Goal: Task Accomplishment & Management: Manage account settings

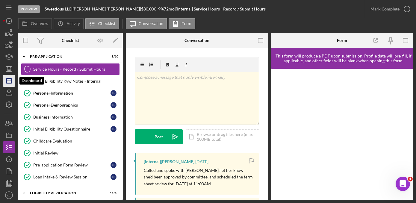
click at [10, 80] on icon "Icon/Dashboard" at bounding box center [8, 80] width 15 height 15
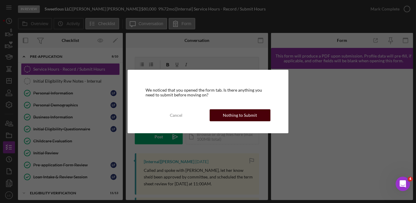
click at [241, 115] on div "Nothing to Submit" at bounding box center [240, 115] width 34 height 12
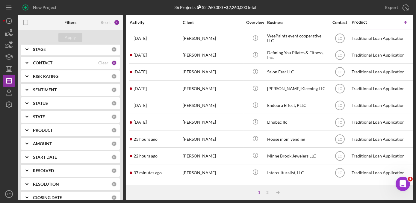
scroll to position [11, 0]
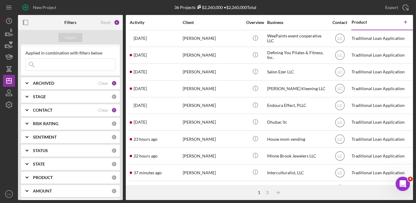
click at [28, 106] on icon "Icon/Expander" at bounding box center [26, 110] width 15 height 15
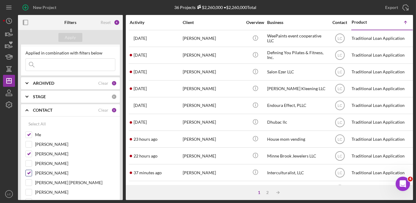
click at [28, 174] on input "[PERSON_NAME]" at bounding box center [29, 173] width 6 height 6
checkbox input "false"
click at [29, 157] on div "[PERSON_NAME]" at bounding box center [70, 156] width 90 height 10
click at [29, 151] on input "[PERSON_NAME]" at bounding box center [29, 154] width 6 height 6
checkbox input "false"
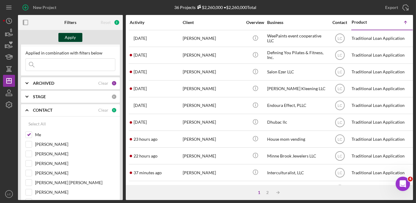
click at [72, 37] on div "Apply" at bounding box center [70, 37] width 11 height 9
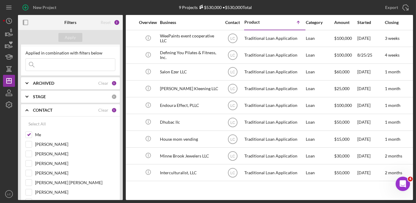
scroll to position [0, 112]
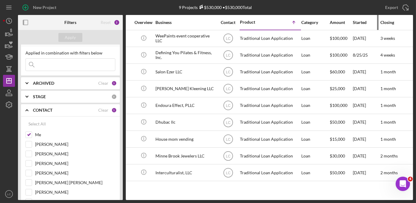
click at [357, 22] on div "Started" at bounding box center [366, 22] width 27 height 5
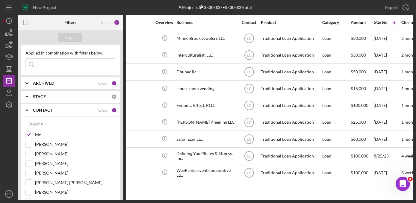
scroll to position [0, 200]
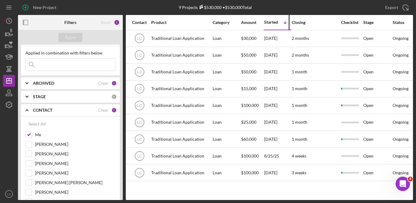
click at [268, 17] on div "Started Icon/Table Sort Arrow" at bounding box center [277, 22] width 27 height 14
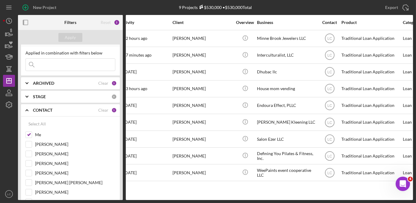
scroll to position [0, 0]
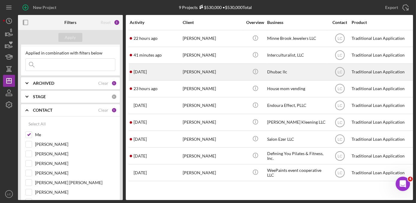
click at [209, 75] on div "[PERSON_NAME]" at bounding box center [213, 72] width 60 height 16
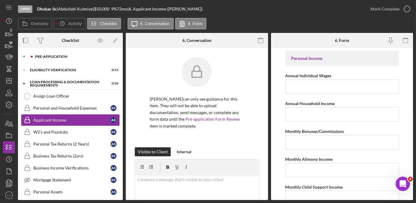
click at [23, 58] on icon "Icon/Expander" at bounding box center [24, 57] width 12 height 12
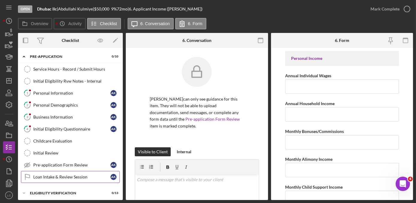
click at [73, 177] on div "Loan Intake & Review Session" at bounding box center [71, 176] width 77 height 5
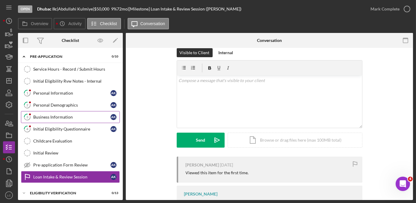
scroll to position [9, 0]
click at [8, 125] on icon "button" at bounding box center [8, 123] width 15 height 15
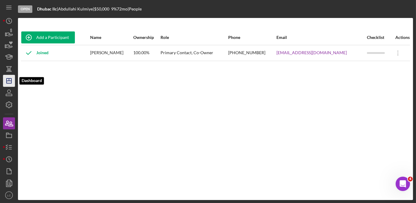
click at [8, 79] on icon "Icon/Dashboard" at bounding box center [8, 80] width 15 height 15
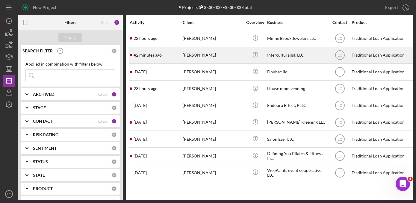
click at [233, 55] on div "[PERSON_NAME]" at bounding box center [213, 55] width 60 height 16
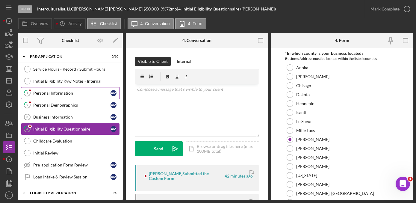
scroll to position [4, 0]
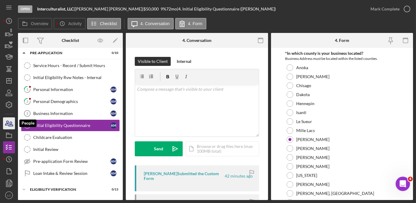
click at [11, 124] on icon "button" at bounding box center [11, 124] width 4 height 4
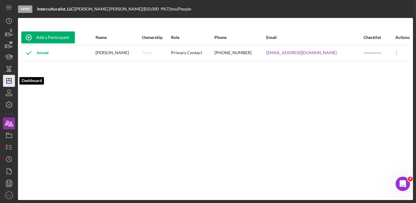
click at [11, 81] on polygon "button" at bounding box center [9, 80] width 5 height 5
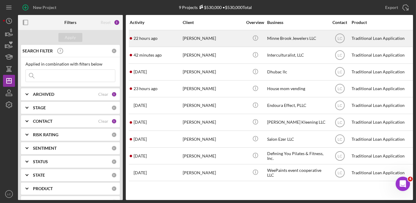
click at [175, 37] on div "22 hours ago [PERSON_NAME]" at bounding box center [156, 39] width 52 height 16
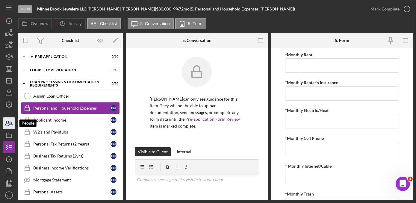
click at [8, 126] on icon "button" at bounding box center [8, 123] width 15 height 15
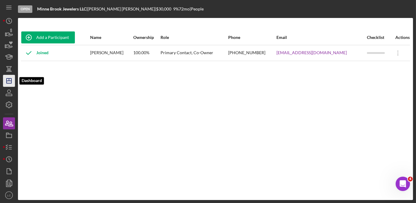
click at [5, 81] on icon "Icon/Dashboard" at bounding box center [8, 80] width 15 height 15
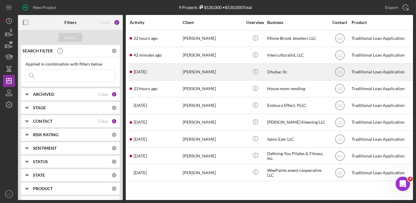
click at [225, 78] on div "[PERSON_NAME]" at bounding box center [213, 72] width 60 height 16
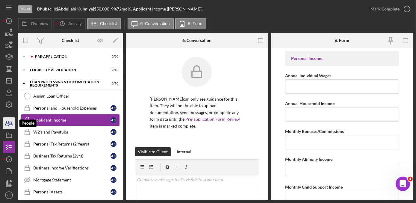
click at [5, 121] on icon "button" at bounding box center [8, 123] width 15 height 15
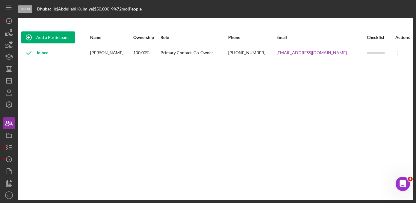
click at [37, 84] on div "Add a Participant Name Ownership Role Phone Email Checklist Actions Joined [PER…" at bounding box center [215, 109] width 395 height 158
click at [11, 144] on icon "button" at bounding box center [8, 147] width 15 height 15
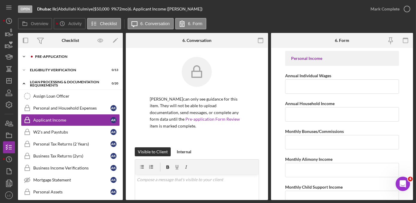
click at [24, 56] on polyline at bounding box center [24, 56] width 2 height 1
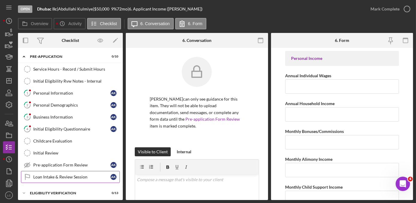
click at [64, 176] on div "Loan Intake & Review Session" at bounding box center [71, 176] width 77 height 5
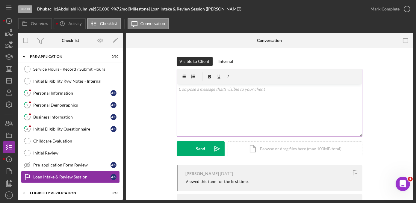
click at [226, 114] on div "v Color teal Color pink Remove color Add row above Add row below Add column bef…" at bounding box center [269, 110] width 185 height 52
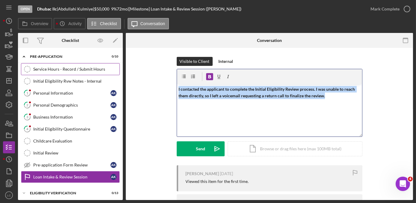
drag, startPoint x: 328, startPoint y: 94, endPoint x: 90, endPoint y: 71, distance: 239.0
click at [90, 71] on div "Overview Internal Workflow Stage Open Icon/Dropdown Arrow Archive (can unarchiv…" at bounding box center [215, 116] width 395 height 167
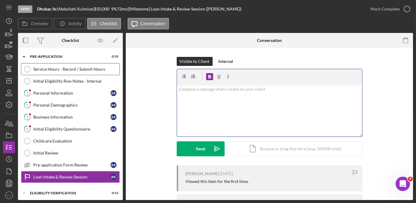
click at [81, 74] on link "Service Hours - Record / Submit Hours Service Hours - Record / Submit Hours" at bounding box center [70, 69] width 99 height 12
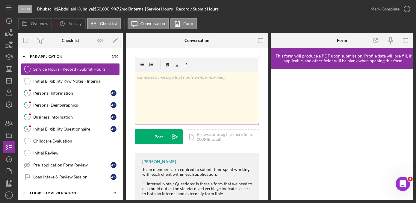
click at [188, 95] on div "v Color teal Color pink Remove color Add row above Add row below Add column bef…" at bounding box center [197, 98] width 124 height 52
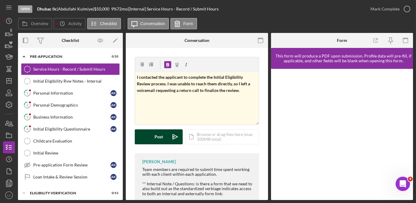
click at [157, 135] on div "Post" at bounding box center [158, 136] width 8 height 15
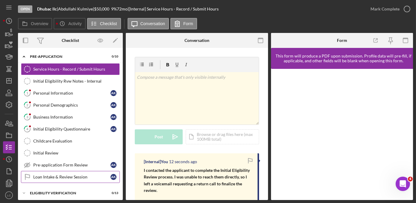
click at [57, 176] on div "Loan Intake & Review Session" at bounding box center [71, 176] width 77 height 5
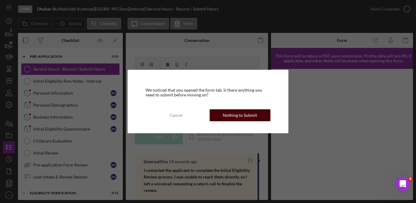
drag, startPoint x: 221, startPoint y: 111, endPoint x: 192, endPoint y: 105, distance: 29.6
click at [221, 112] on button "Nothing to Submit" at bounding box center [240, 115] width 61 height 12
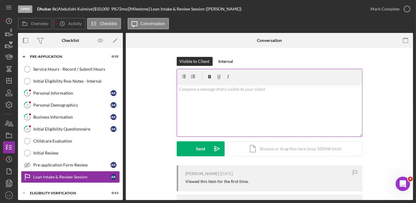
click at [192, 100] on div "v Color teal Color pink Remove color Add row above Add row below Add column bef…" at bounding box center [269, 110] width 185 height 52
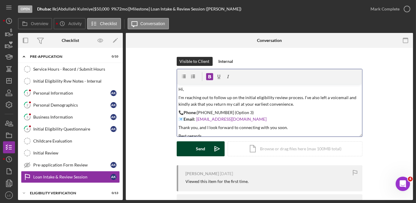
scroll to position [10, 0]
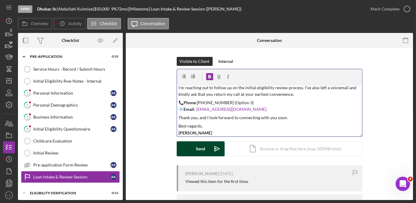
click at [198, 148] on div "Send" at bounding box center [200, 148] width 9 height 15
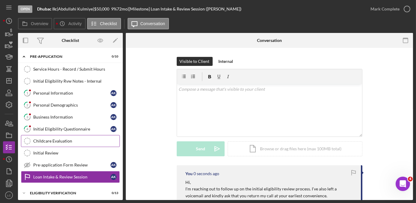
scroll to position [0, 0]
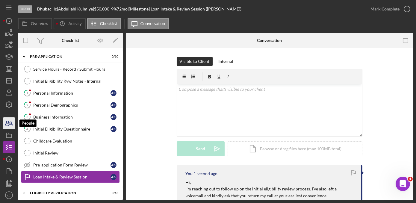
click at [9, 126] on icon "button" at bounding box center [11, 124] width 4 height 4
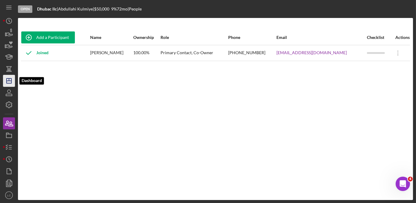
click at [8, 81] on icon "Icon/Dashboard" at bounding box center [8, 80] width 15 height 15
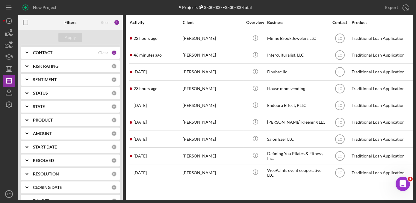
scroll to position [11, 0]
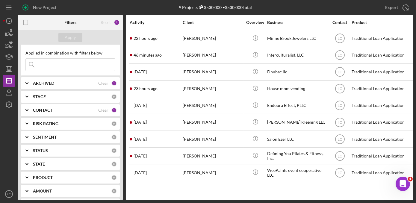
click at [27, 98] on icon "Icon/Expander" at bounding box center [26, 96] width 15 height 15
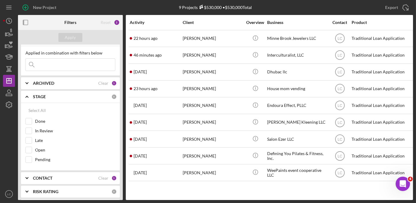
click at [28, 96] on icon "Icon/Expander" at bounding box center [26, 96] width 15 height 15
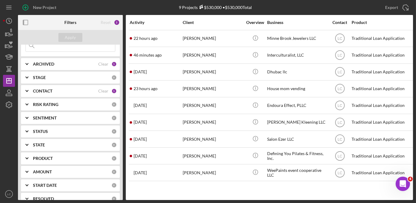
scroll to position [38, 0]
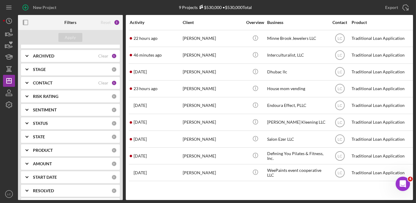
click at [29, 83] on icon "Icon/Expander" at bounding box center [26, 82] width 15 height 15
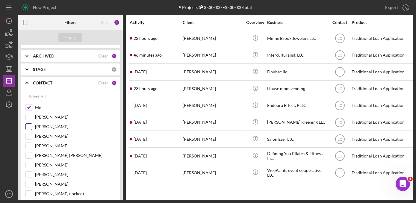
click at [30, 128] on input "[PERSON_NAME]" at bounding box center [29, 127] width 6 height 6
checkbox input "true"
click at [30, 143] on input "[PERSON_NAME]" at bounding box center [29, 146] width 6 height 6
checkbox input "true"
click at [29, 162] on input "[PERSON_NAME]" at bounding box center [29, 165] width 6 height 6
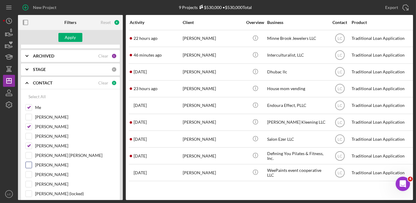
checkbox input "true"
click at [66, 39] on div "Apply" at bounding box center [70, 37] width 11 height 9
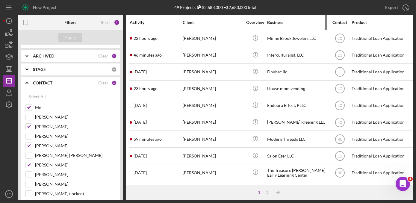
click at [272, 21] on div "Business" at bounding box center [297, 22] width 60 height 5
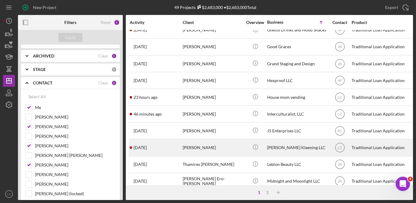
scroll to position [269, 0]
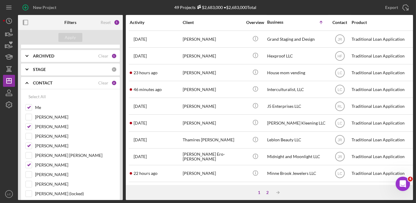
click at [268, 192] on div "2" at bounding box center [267, 192] width 8 height 5
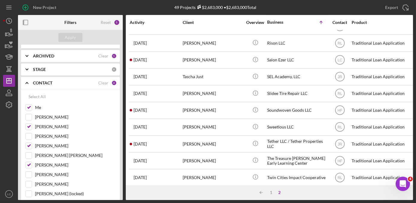
scroll to position [218, 0]
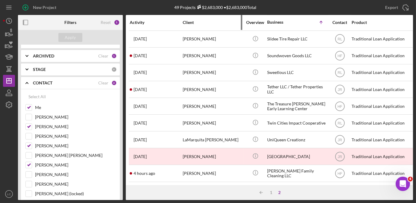
click at [193, 22] on div "Client" at bounding box center [213, 22] width 60 height 5
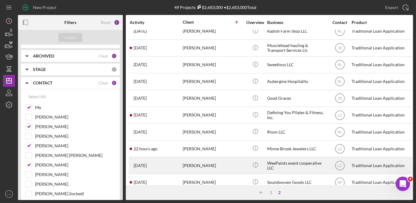
scroll to position [0, 0]
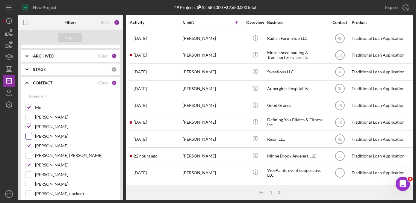
click at [29, 135] on input "[PERSON_NAME]" at bounding box center [29, 136] width 6 height 6
checkbox input "true"
click at [69, 40] on div "Apply" at bounding box center [70, 37] width 11 height 9
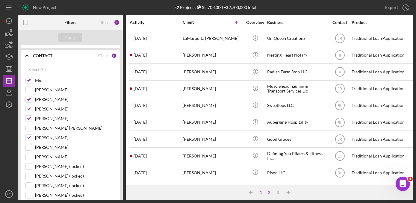
click at [262, 193] on div "1" at bounding box center [261, 192] width 8 height 5
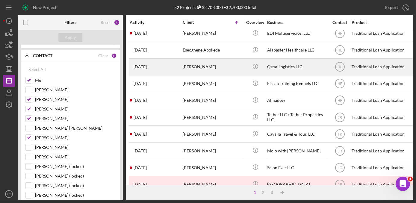
scroll to position [190, 0]
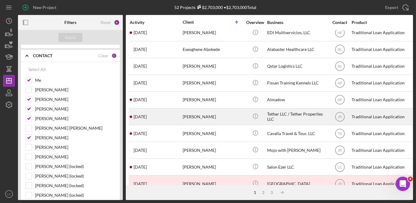
click at [208, 119] on div "[PERSON_NAME]" at bounding box center [213, 117] width 60 height 16
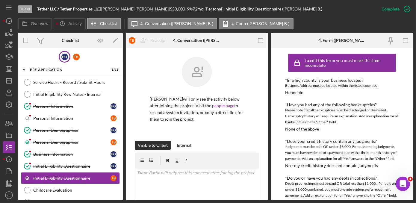
click at [61, 62] on div "H O" at bounding box center [65, 57] width 12 height 12
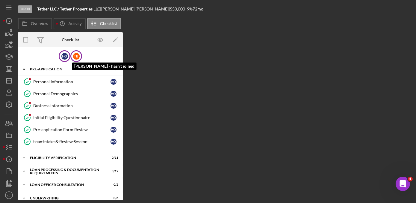
click at [73, 54] on div "T B" at bounding box center [76, 56] width 7 height 7
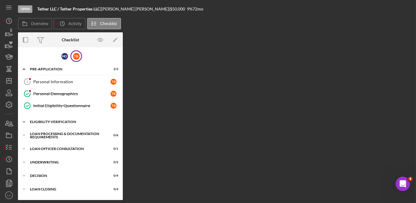
click at [22, 121] on icon "Icon/Expander" at bounding box center [24, 122] width 12 height 12
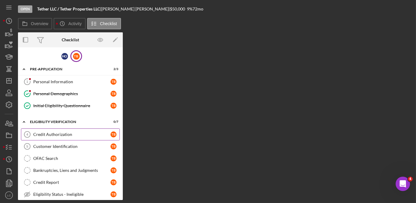
click at [43, 136] on div "Credit Authorization" at bounding box center [71, 134] width 77 height 5
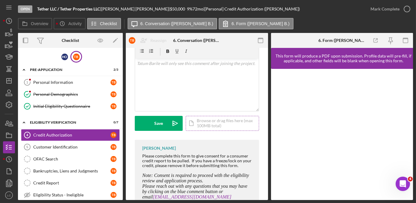
scroll to position [146, 0]
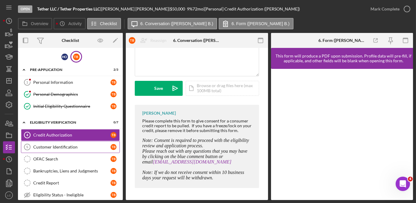
click at [48, 146] on div "Customer Identification" at bounding box center [71, 147] width 77 height 5
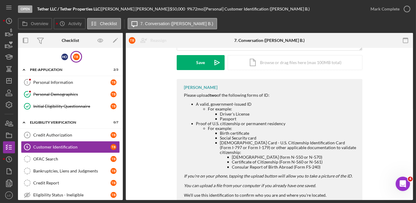
scroll to position [187, 0]
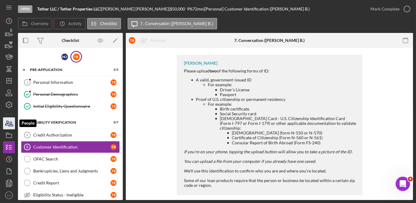
click at [5, 121] on icon "button" at bounding box center [8, 123] width 15 height 15
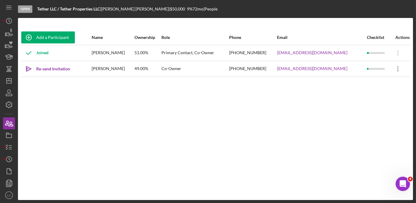
click at [397, 68] on icon at bounding box center [397, 68] width 1 height 5
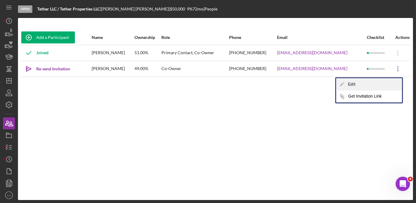
click at [378, 84] on div "Icon/Edit Edit" at bounding box center [369, 84] width 66 height 12
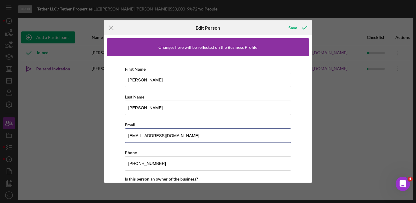
drag, startPoint x: 47, startPoint y: 142, endPoint x: -1, endPoint y: 143, distance: 48.2
click at [0, 143] on html "Open Tether LLC / Tether Properties LLC | [PERSON_NAME] | $50,000 $50,000 9 % 7…" at bounding box center [208, 101] width 416 height 203
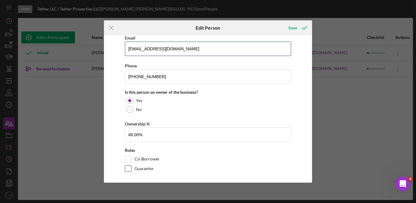
scroll to position [89, 0]
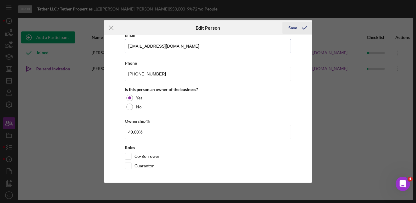
type input "[EMAIL_ADDRESS][DOMAIN_NAME]"
click at [296, 27] on div "Save" at bounding box center [292, 28] width 9 height 12
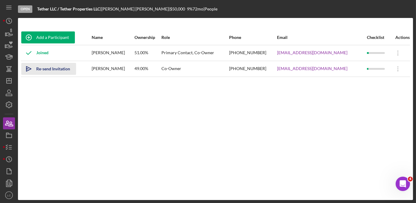
click at [51, 69] on div "Re-send Invitation" at bounding box center [53, 69] width 34 height 12
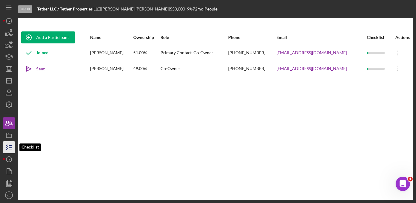
click at [8, 147] on icon "button" at bounding box center [8, 147] width 15 height 15
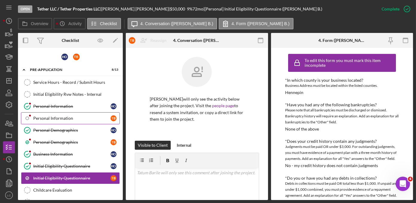
click at [53, 119] on div "Personal Information" at bounding box center [71, 118] width 77 height 5
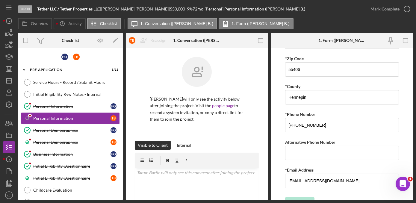
scroll to position [214, 0]
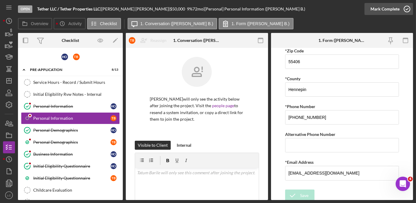
click at [404, 9] on icon "button" at bounding box center [406, 8] width 15 height 15
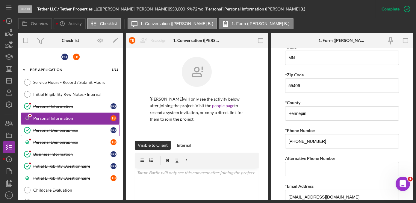
scroll to position [238, 0]
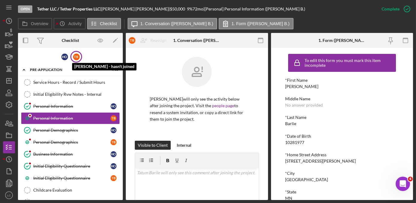
click at [78, 57] on div "T B" at bounding box center [76, 57] width 7 height 7
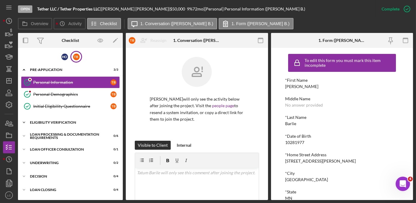
click at [25, 124] on icon "Icon/Expander" at bounding box center [24, 122] width 12 height 12
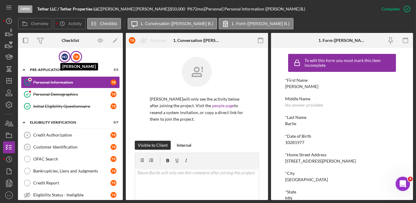
click at [64, 55] on div "H O" at bounding box center [64, 57] width 7 height 7
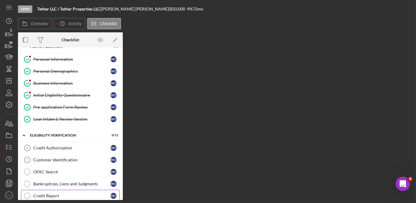
scroll to position [54, 0]
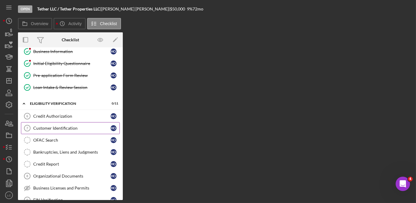
click at [54, 128] on div "Customer Identification" at bounding box center [71, 128] width 77 height 5
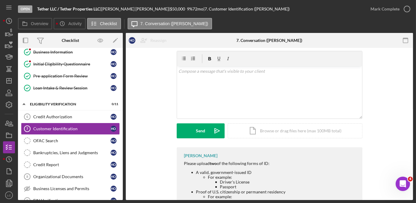
scroll to position [54, 0]
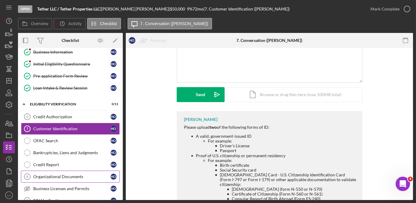
click at [53, 177] on link "Organizational Documents 8 Organizational Documents H O" at bounding box center [70, 177] width 99 height 12
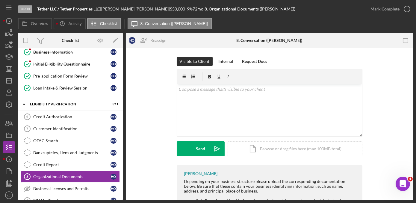
scroll to position [54, 0]
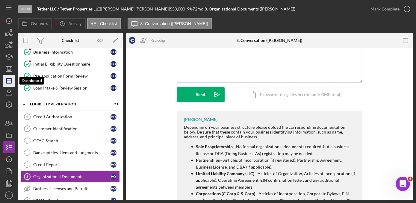
click at [9, 79] on line "button" at bounding box center [9, 79] width 0 height 2
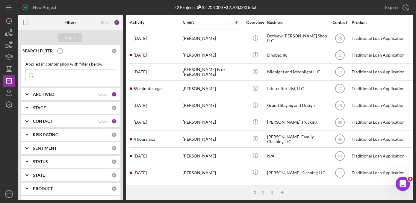
click at [23, 122] on icon "Icon/Expander" at bounding box center [26, 121] width 15 height 15
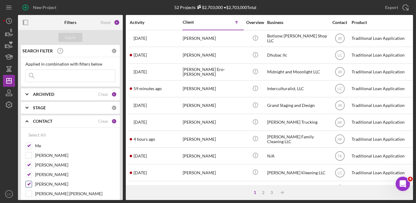
click at [29, 182] on input "[PERSON_NAME]" at bounding box center [29, 184] width 6 height 6
checkbox input "false"
click at [28, 170] on div "[PERSON_NAME]" at bounding box center [70, 167] width 90 height 10
click at [28, 163] on input "[PERSON_NAME]" at bounding box center [29, 165] width 6 height 6
checkbox input "false"
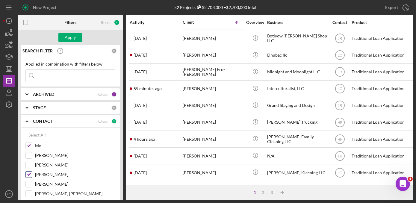
click at [29, 175] on input "[PERSON_NAME]" at bounding box center [29, 174] width 6 height 6
checkbox input "false"
click at [69, 37] on div "Apply" at bounding box center [70, 37] width 11 height 9
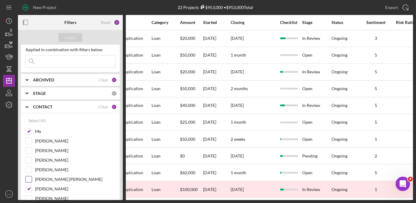
scroll to position [27, 0]
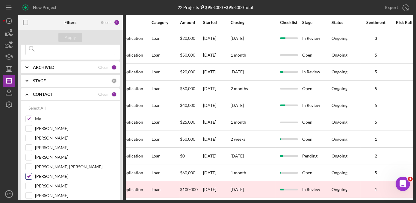
click at [30, 176] on input "[PERSON_NAME]" at bounding box center [29, 176] width 6 height 6
checkbox input "false"
click at [71, 37] on div "Apply" at bounding box center [70, 37] width 11 height 9
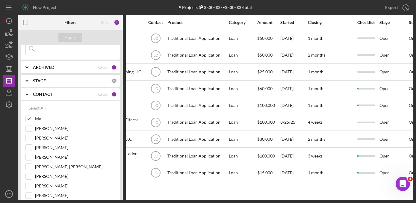
scroll to position [0, 175]
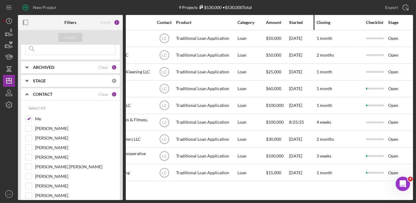
click at [298, 21] on div "Started" at bounding box center [302, 22] width 27 height 5
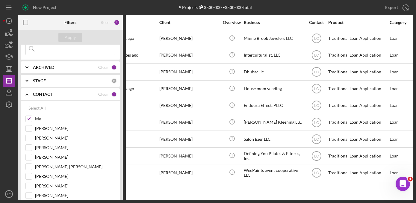
scroll to position [0, 11]
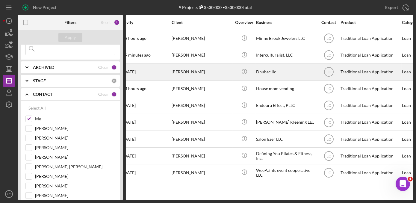
click at [176, 76] on div "[PERSON_NAME]" at bounding box center [201, 72] width 60 height 16
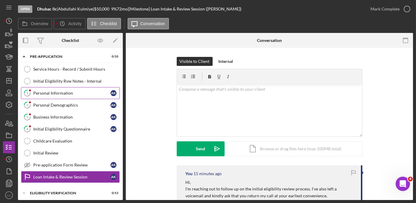
click at [56, 91] on div "Personal Information" at bounding box center [71, 93] width 77 height 5
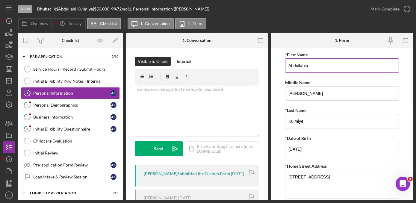
click at [311, 68] on input "Abdullahib" at bounding box center [342, 65] width 114 height 14
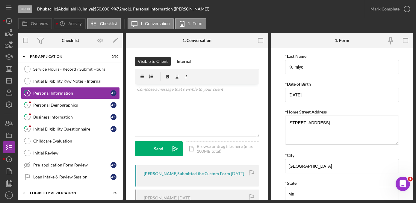
scroll to position [81, 0]
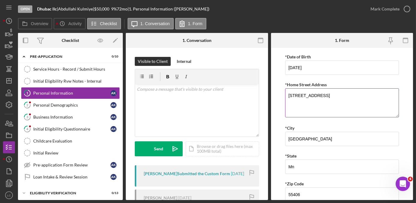
type input "Abdullahi"
click at [300, 95] on textarea "[STREET_ADDRESS]" at bounding box center [342, 102] width 114 height 29
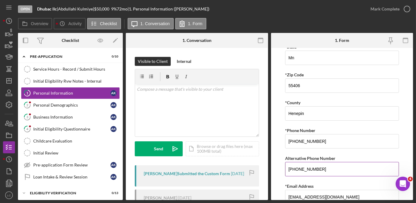
scroll to position [214, 0]
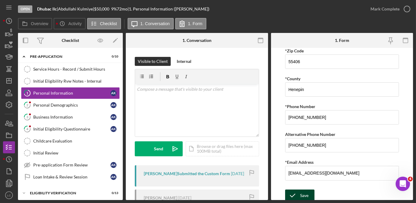
type textarea "[STREET_ADDRESS]"
click at [302, 191] on div "Save" at bounding box center [304, 195] width 8 height 12
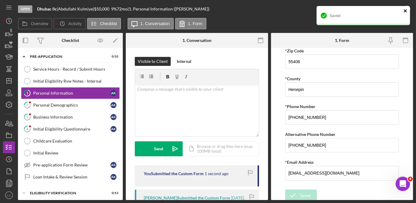
click at [404, 8] on icon "close" at bounding box center [405, 10] width 4 height 5
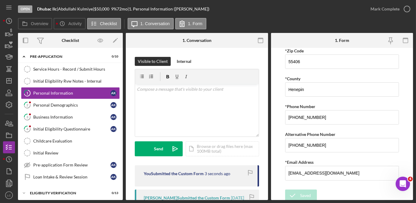
click at [0, 0] on icon "button" at bounding box center [0, 0] width 0 height 0
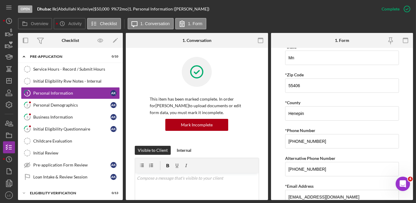
scroll to position [238, 0]
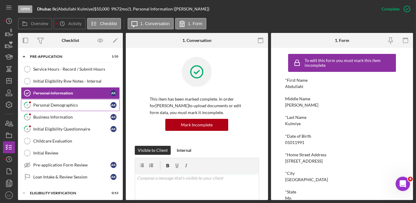
click at [31, 106] on icon "2" at bounding box center [27, 105] width 15 height 15
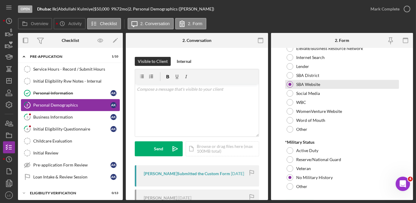
scroll to position [645, 0]
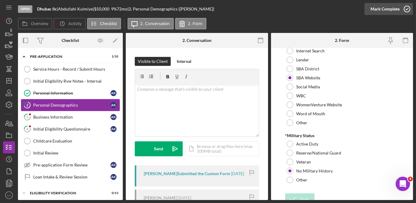
click at [405, 10] on icon "button" at bounding box center [406, 8] width 15 height 15
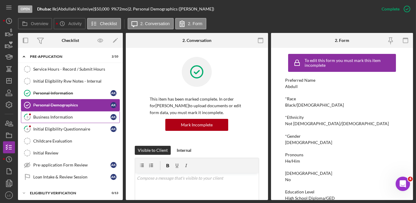
click at [72, 119] on div "Business Information" at bounding box center [71, 117] width 77 height 5
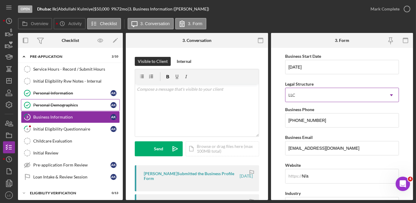
scroll to position [109, 0]
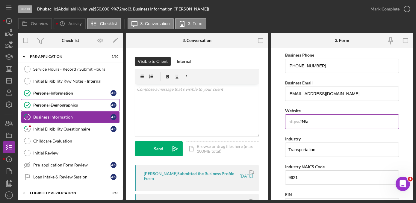
click at [311, 121] on input "N/a" at bounding box center [342, 121] width 114 height 14
type input "N"
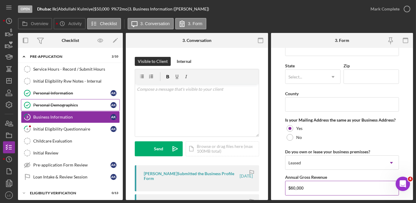
scroll to position [408, 0]
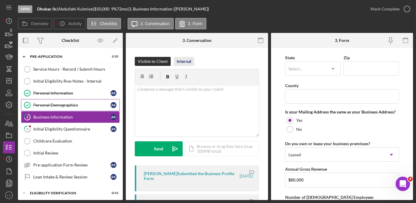
click at [186, 60] on div "Internal" at bounding box center [184, 61] width 15 height 9
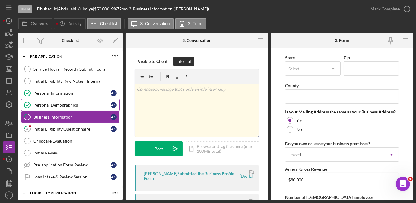
drag, startPoint x: 184, startPoint y: 102, endPoint x: 321, endPoint y: 106, distance: 136.5
click at [184, 103] on div "v Color teal Color pink Remove color Add row above Add row below Add column bef…" at bounding box center [197, 110] width 124 height 52
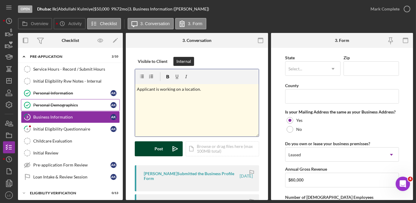
click at [154, 154] on button "Post Icon/icon-invite-send" at bounding box center [159, 148] width 48 height 15
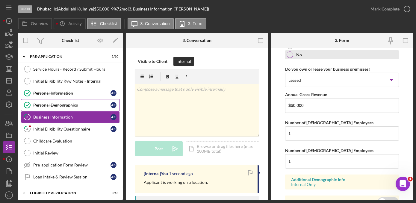
scroll to position [509, 0]
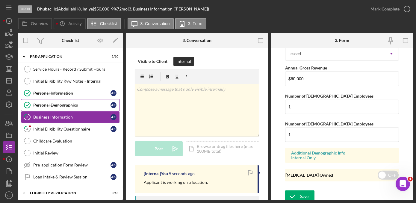
click at [304, 200] on div "Save Save" at bounding box center [342, 196] width 114 height 13
click at [307, 192] on div "Save" at bounding box center [304, 196] width 8 height 12
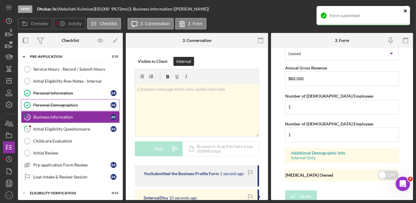
click at [403, 10] on icon "close" at bounding box center [405, 10] width 4 height 5
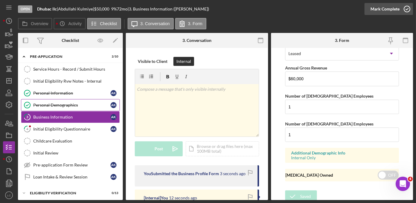
click at [406, 9] on icon "button" at bounding box center [406, 8] width 15 height 15
type input "N/a"
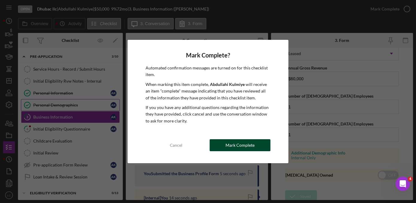
click at [264, 141] on button "Mark Complete" at bounding box center [240, 145] width 61 height 12
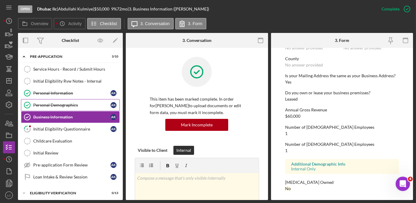
scroll to position [299, 0]
click at [71, 131] on link "4 Initial Eligibility Questionnaire A K" at bounding box center [70, 129] width 99 height 12
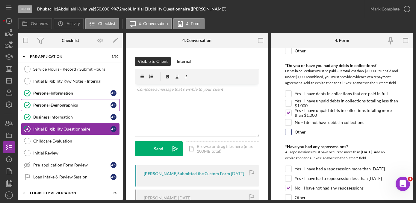
scroll to position [299, 0]
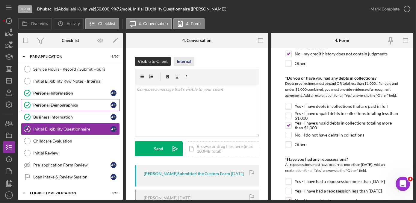
click at [181, 62] on div "Internal" at bounding box center [184, 61] width 15 height 9
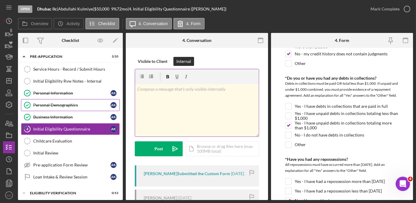
click at [193, 108] on div "v Color teal Color pink Remove color Add row above Add row below Add column bef…" at bounding box center [197, 110] width 124 height 52
drag, startPoint x: 168, startPoint y: 88, endPoint x: 151, endPoint y: 109, distance: 26.6
click at [151, 109] on div "v Color teal Color pink Remove color Add row above Add row below Add column bef…" at bounding box center [197, 110] width 124 height 52
click at [202, 106] on div "v Color teal Color pink Remove color Add row above Add row below Add column bef…" at bounding box center [197, 110] width 124 height 52
click at [213, 90] on p "Applicant disclosed that he has 2500.00 of debt for a credit card." at bounding box center [197, 89] width 120 height 7
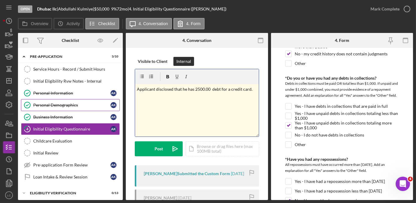
drag, startPoint x: 252, startPoint y: 89, endPoint x: 39, endPoint y: 101, distance: 213.1
click at [39, 101] on div "Overview Internal Workflow Stage Open Icon/Dropdown Arrow Archive (can unarchiv…" at bounding box center [215, 116] width 395 height 167
copy p "Applicant disclosed that he has 2500.00 debt for a credit card."
drag, startPoint x: 199, startPoint y: 109, endPoint x: 259, endPoint y: 91, distance: 61.8
drag, startPoint x: 252, startPoint y: 89, endPoint x: 54, endPoint y: 100, distance: 197.8
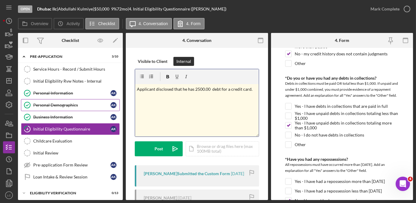
click at [54, 100] on div "Overview Internal Workflow Stage Open Icon/Dropdown Arrow Archive (can unarchiv…" at bounding box center [215, 116] width 395 height 167
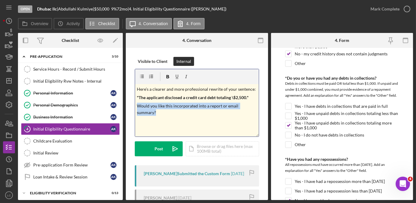
drag, startPoint x: 158, startPoint y: 116, endPoint x: 133, endPoint y: 107, distance: 26.7
click at [133, 107] on div "Visible to Client Internal v Color teal Color pink Remove color Add row above A…" at bounding box center [197, 206] width 142 height 317
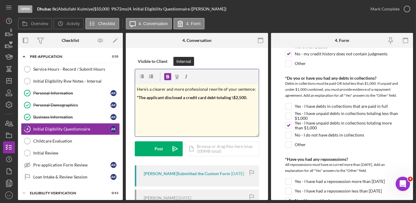
click at [138, 96] on span ""The applicant disclosed a credit card debt totaling \$2,500." at bounding box center [192, 97] width 110 height 5
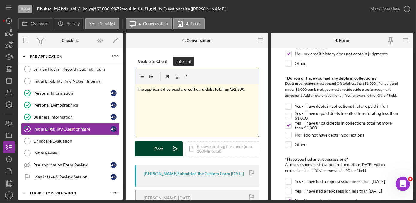
click at [161, 145] on div "Post" at bounding box center [158, 148] width 8 height 15
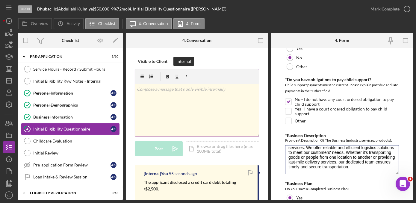
scroll to position [0, 0]
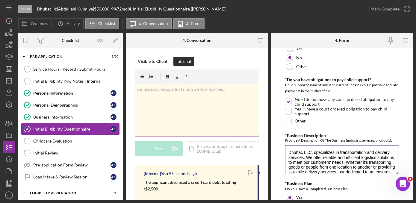
drag, startPoint x: 310, startPoint y: 156, endPoint x: 257, endPoint y: 133, distance: 57.7
click at [257, 133] on div "Overview Internal Workflow Stage Open Icon/Dropdown Arrow Archive (can unarchiv…" at bounding box center [215, 116] width 395 height 167
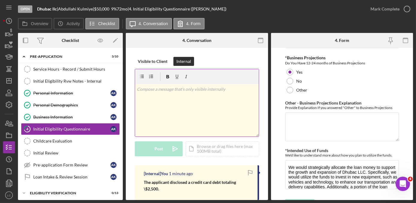
scroll to position [1089, 0]
click at [343, 186] on form "*In which county is your business located? Business Address must be located wit…" at bounding box center [342, 124] width 142 height 152
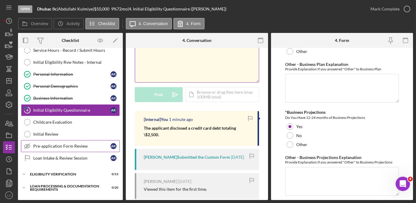
scroll to position [27, 0]
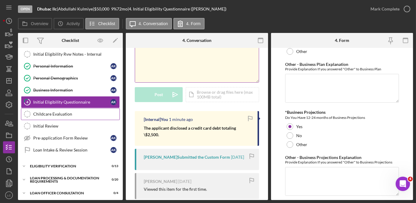
click at [55, 115] on link "Childcare Evaluation Childcare Evaluation" at bounding box center [70, 114] width 99 height 12
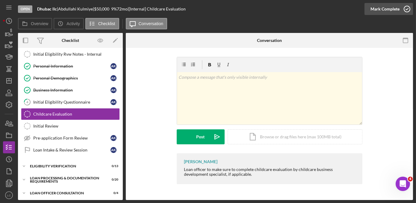
click at [404, 8] on circle "button" at bounding box center [407, 9] width 6 height 6
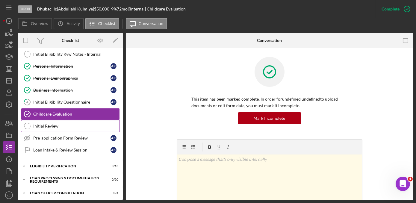
click at [58, 125] on div "Initial Review" at bounding box center [76, 126] width 86 height 5
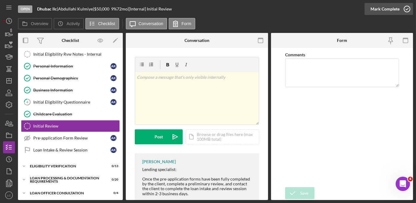
click at [404, 8] on icon "button" at bounding box center [406, 8] width 15 height 15
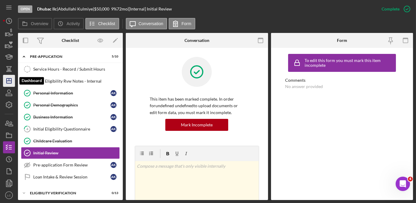
click at [11, 85] on icon "Icon/Dashboard" at bounding box center [8, 80] width 15 height 15
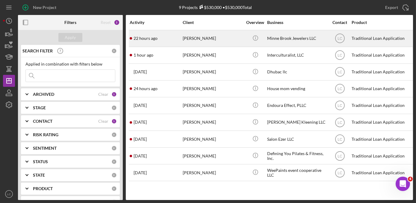
click at [210, 40] on div "[PERSON_NAME]" at bounding box center [213, 39] width 60 height 16
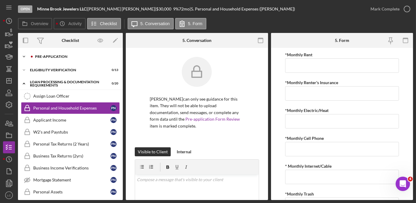
click at [25, 57] on icon "Icon/Expander" at bounding box center [24, 57] width 12 height 12
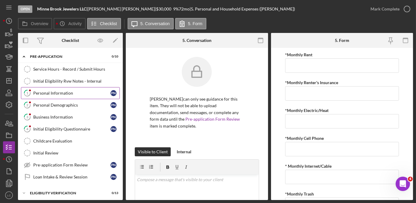
click at [73, 95] on link "1 Personal Information P N" at bounding box center [70, 93] width 99 height 12
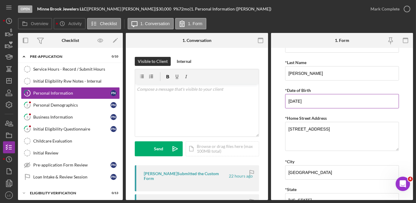
scroll to position [81, 0]
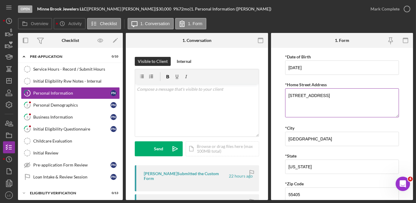
click at [332, 94] on textarea "[STREET_ADDRESS]" at bounding box center [342, 102] width 114 height 29
type textarea "[STREET_ADDRESS]"
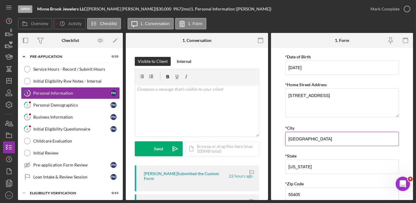
click at [313, 125] on div "*City" at bounding box center [342, 127] width 114 height 7
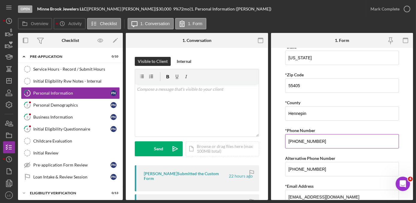
scroll to position [214, 0]
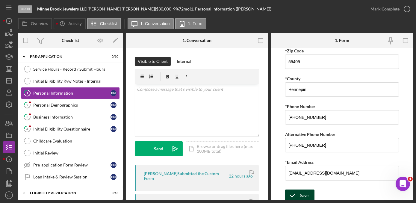
click at [306, 192] on div "Save" at bounding box center [304, 195] width 8 height 12
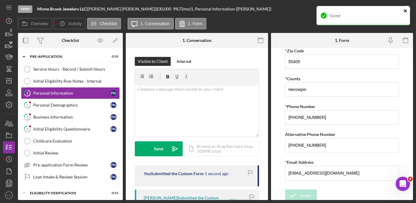
click at [405, 9] on icon "close" at bounding box center [405, 10] width 4 height 5
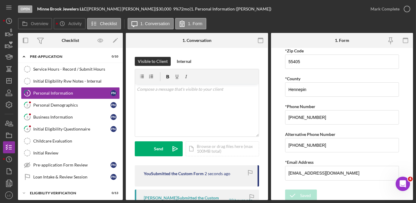
click at [405, 7] on div "Saved" at bounding box center [363, 6] width 96 height 2
click at [41, 108] on link "2 Personal Demographics P N" at bounding box center [70, 105] width 99 height 12
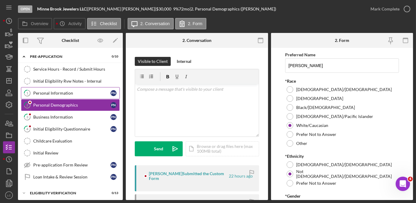
click at [81, 94] on div "Personal Information" at bounding box center [71, 93] width 77 height 5
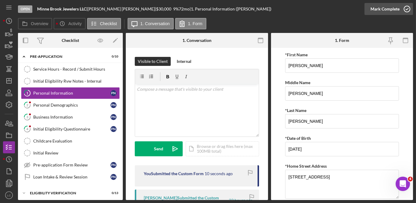
click at [405, 10] on icon "button" at bounding box center [406, 8] width 15 height 15
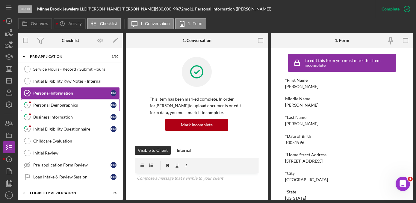
click at [37, 104] on div "Personal Demographics" at bounding box center [71, 105] width 77 height 5
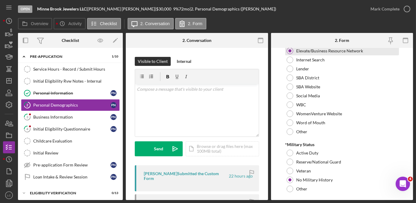
scroll to position [645, 0]
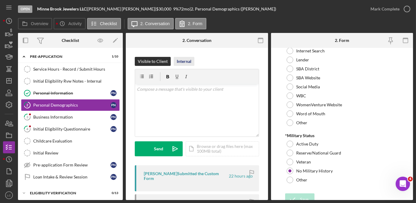
click at [180, 61] on div "Internal" at bounding box center [184, 61] width 15 height 9
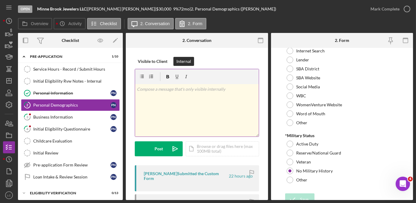
click at [175, 99] on div "v Color teal Color pink Remove color Add row above Add row below Add column bef…" at bounding box center [197, 110] width 124 height 52
click at [409, 7] on icon "button" at bounding box center [406, 8] width 15 height 15
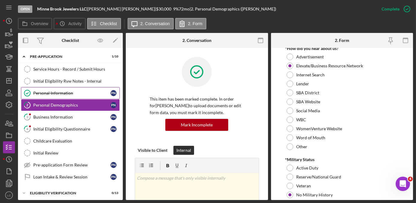
scroll to position [669, 0]
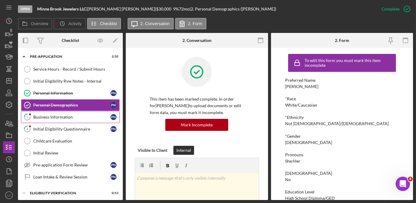
click at [45, 118] on div "Business Information" at bounding box center [71, 117] width 77 height 5
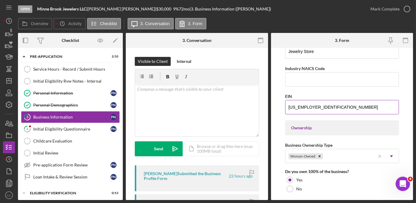
scroll to position [183, 0]
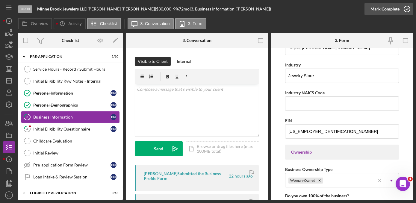
click at [406, 10] on icon "button" at bounding box center [406, 8] width 15 height 15
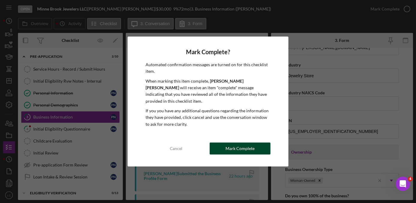
click at [254, 145] on button "Mark Complete" at bounding box center [240, 148] width 61 height 12
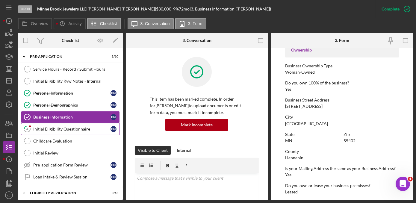
scroll to position [106, 0]
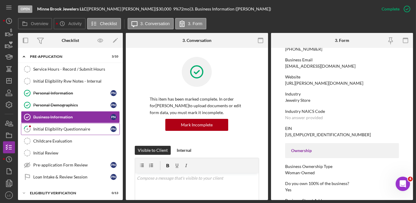
click at [80, 128] on div "Initial Eligibility Questionnaire" at bounding box center [71, 129] width 77 height 5
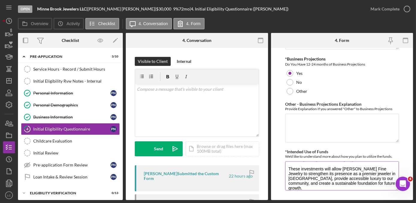
scroll to position [81, 0]
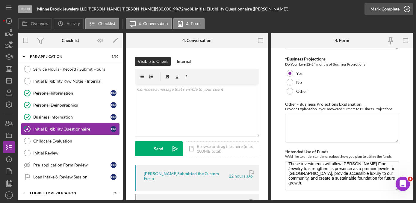
click at [406, 11] on icon "button" at bounding box center [406, 8] width 15 height 15
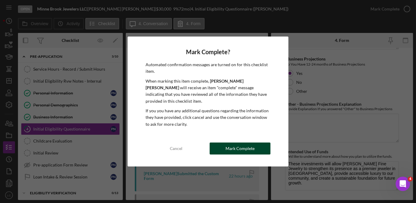
click at [259, 145] on button "Mark Complete" at bounding box center [240, 148] width 61 height 12
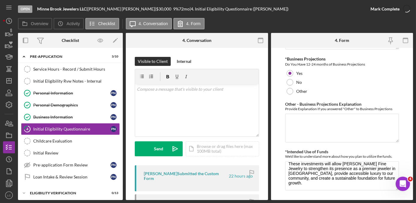
scroll to position [1112, 0]
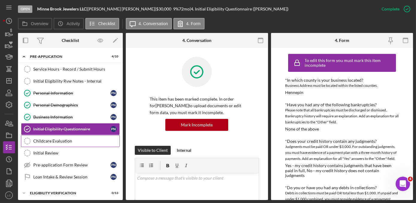
click at [63, 142] on link "Childcare Evaluation Childcare Evaluation" at bounding box center [70, 141] width 99 height 12
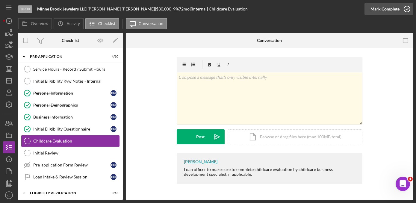
click at [405, 9] on icon "button" at bounding box center [406, 8] width 15 height 15
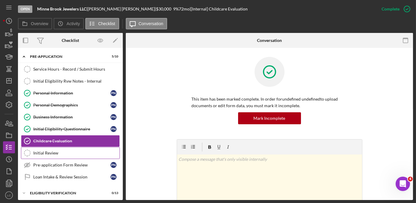
click at [90, 154] on div "Initial Review" at bounding box center [76, 153] width 86 height 5
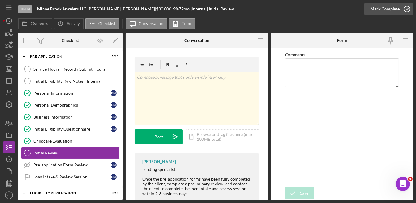
click at [404, 10] on icon "button" at bounding box center [406, 8] width 15 height 15
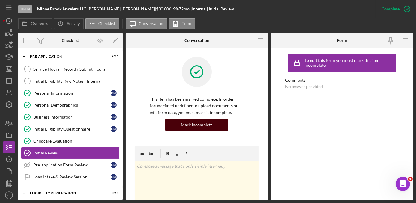
click at [218, 124] on button "Mark Incomplete" at bounding box center [196, 125] width 63 height 12
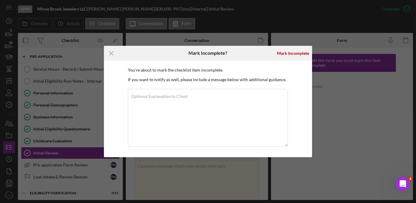
click at [347, 45] on div "Icon/Menu Close Mark Incomplete? [PERSON_NAME] You're about to mark the checkli…" at bounding box center [208, 101] width 416 height 203
click at [114, 54] on icon "Icon/Menu Close" at bounding box center [111, 53] width 15 height 15
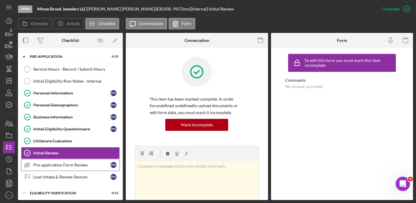
click at [75, 163] on div "Pre-application Form Review" at bounding box center [71, 165] width 77 height 5
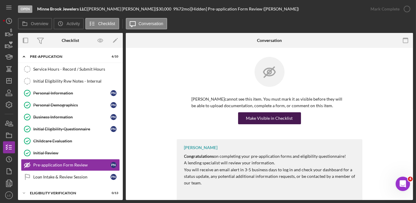
click at [259, 117] on div "Make Visible in Checklist" at bounding box center [269, 118] width 47 height 12
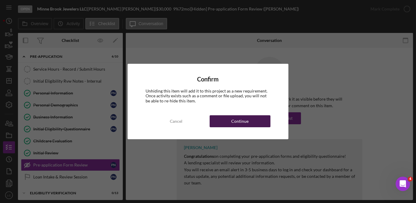
click at [254, 117] on button "Continue" at bounding box center [240, 121] width 61 height 12
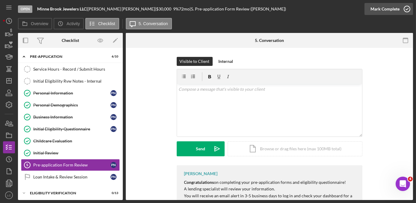
click at [409, 10] on icon "button" at bounding box center [406, 8] width 15 height 15
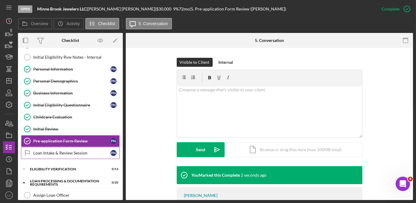
scroll to position [54, 0]
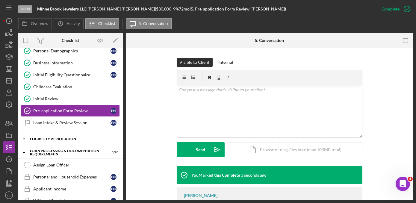
click at [26, 137] on icon "Icon/Expander" at bounding box center [24, 139] width 12 height 12
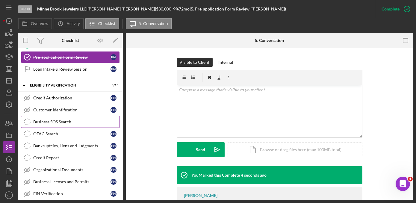
scroll to position [109, 0]
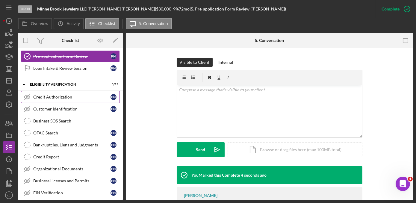
click at [49, 96] on div "Credit Authorization" at bounding box center [71, 97] width 77 height 5
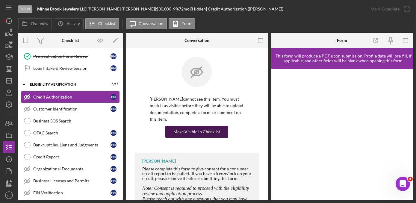
click at [182, 132] on div "Make Visible in Checklist" at bounding box center [196, 132] width 47 height 12
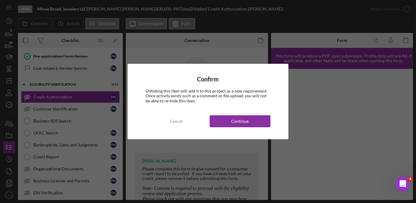
drag, startPoint x: 221, startPoint y: 117, endPoint x: 84, endPoint y: 102, distance: 137.6
click at [221, 118] on button "Continue" at bounding box center [240, 121] width 61 height 12
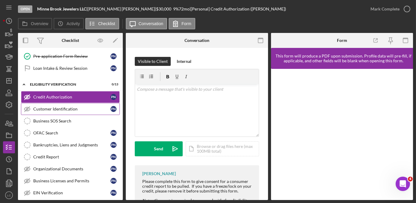
click at [72, 107] on div "Customer Identification" at bounding box center [71, 109] width 77 height 5
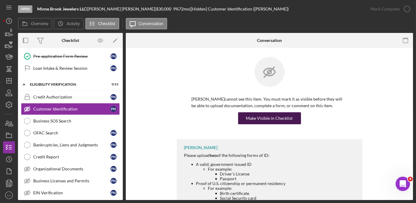
click at [259, 120] on div "Make Visible in Checklist" at bounding box center [269, 118] width 47 height 12
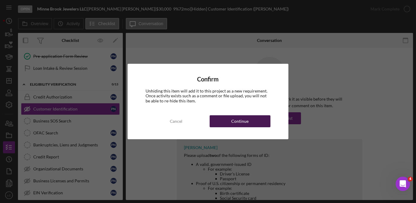
click at [239, 121] on div "Continue" at bounding box center [239, 121] width 17 height 12
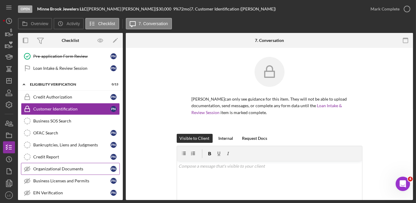
drag, startPoint x: 48, startPoint y: 165, endPoint x: 55, endPoint y: 169, distance: 8.8
click at [48, 169] on link "Organizational Documents Organizational Documents P N" at bounding box center [70, 169] width 99 height 12
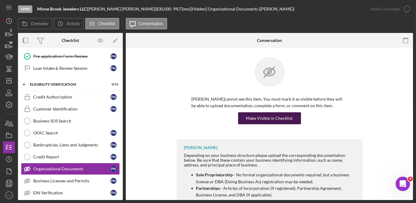
click at [250, 119] on div "Make Visible in Checklist" at bounding box center [269, 118] width 47 height 12
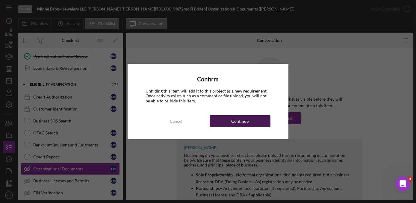
click at [235, 124] on div "Continue" at bounding box center [239, 121] width 17 height 12
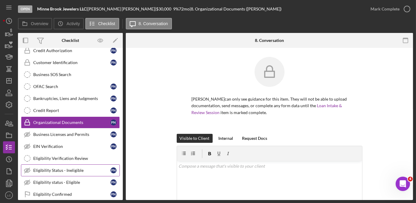
scroll to position [163, 0]
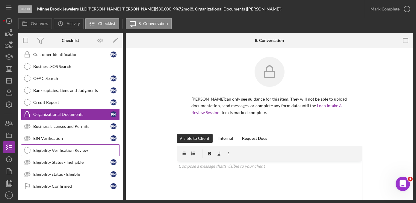
click at [75, 144] on link "Eligibility Verification Review Eligibility Verification Review" at bounding box center [70, 150] width 99 height 12
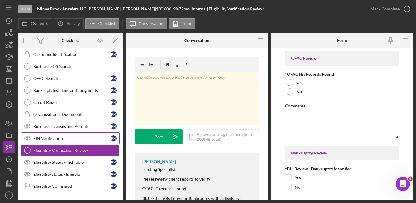
click at [74, 138] on link "EIN Verification EIN Verification P N" at bounding box center [70, 138] width 99 height 12
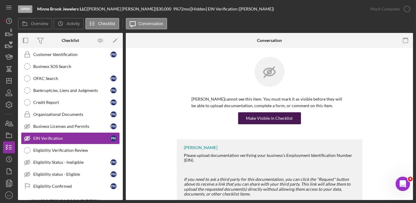
click at [268, 116] on div "Make Visible in Checklist" at bounding box center [269, 118] width 47 height 12
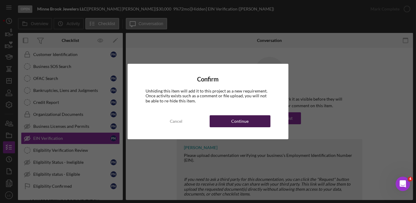
click at [253, 122] on button "Continue" at bounding box center [240, 121] width 61 height 12
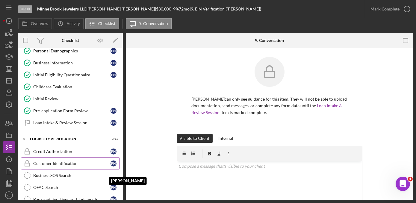
scroll to position [27, 0]
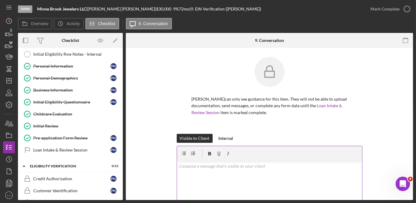
click at [218, 181] on div "v Color teal Color pink Remove color Add row above Add row below Add column bef…" at bounding box center [269, 187] width 185 height 52
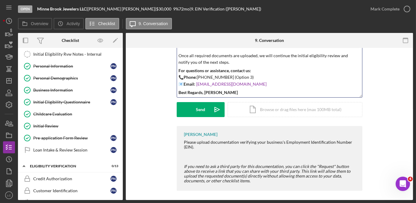
scroll to position [119, 0]
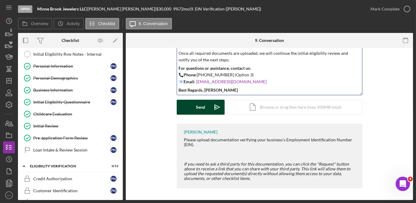
click at [197, 108] on div "Send" at bounding box center [200, 107] width 9 height 15
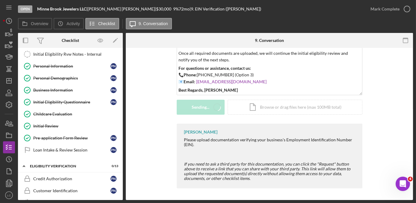
scroll to position [0, 0]
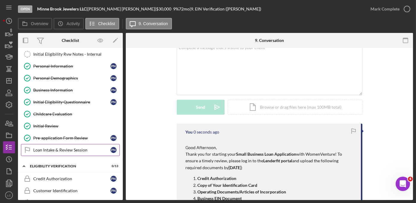
click at [73, 148] on div "Loan Intake & Review Session" at bounding box center [71, 150] width 77 height 5
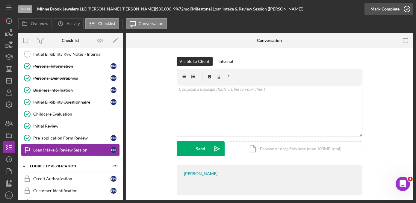
click at [409, 7] on icon "button" at bounding box center [406, 8] width 15 height 15
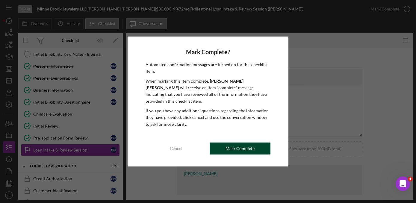
click at [236, 142] on div "Mark Complete" at bounding box center [239, 148] width 29 height 12
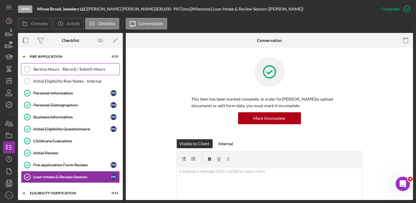
click at [40, 70] on div "Service Hours - Record / Submit Hours" at bounding box center [76, 69] width 86 height 5
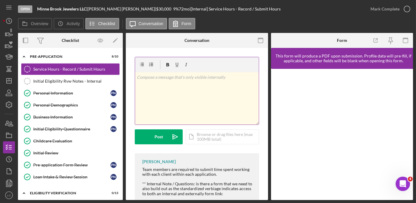
click at [175, 90] on div "v Color teal Color pink Remove color Add row above Add row below Add column bef…" at bounding box center [197, 98] width 124 height 52
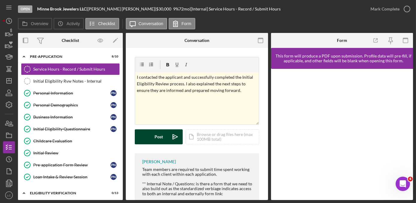
click at [159, 140] on div "Post" at bounding box center [158, 136] width 8 height 15
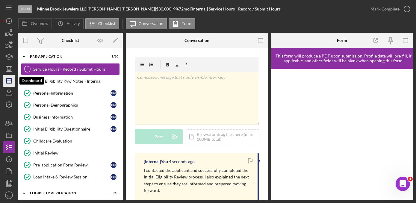
click at [7, 85] on icon "Icon/Dashboard" at bounding box center [8, 80] width 15 height 15
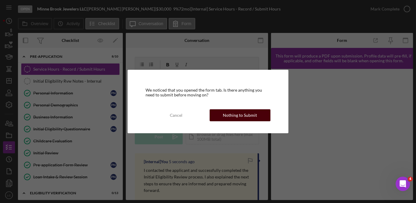
click at [251, 113] on div "Nothing to Submit" at bounding box center [240, 115] width 34 height 12
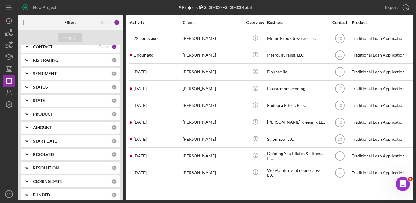
scroll to position [93, 0]
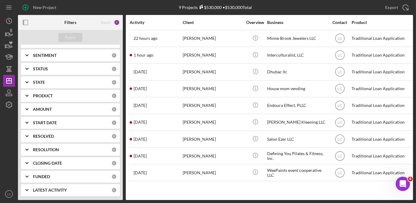
click at [45, 150] on b "RESOLUTION" at bounding box center [46, 149] width 26 height 5
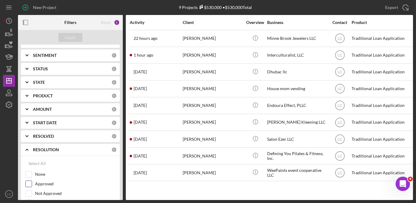
click at [29, 183] on input "Approved" at bounding box center [29, 184] width 6 height 6
checkbox input "true"
click at [69, 39] on div "Apply" at bounding box center [70, 37] width 11 height 9
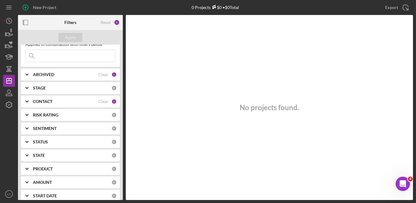
scroll to position [0, 0]
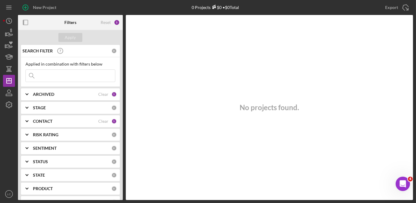
click at [29, 119] on icon "Icon/Expander" at bounding box center [26, 121] width 15 height 15
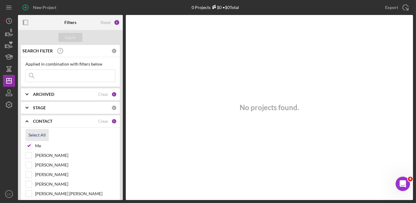
scroll to position [54, 0]
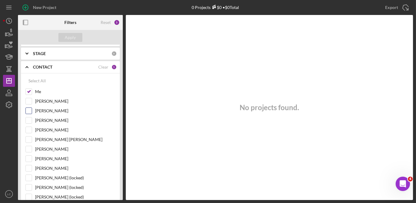
click at [28, 111] on input "[PERSON_NAME]" at bounding box center [29, 111] width 6 height 6
checkbox input "true"
click at [30, 127] on input "[PERSON_NAME]" at bounding box center [29, 130] width 6 height 6
checkbox input "true"
click at [29, 142] on div "[PERSON_NAME] [PERSON_NAME]" at bounding box center [70, 141] width 90 height 10
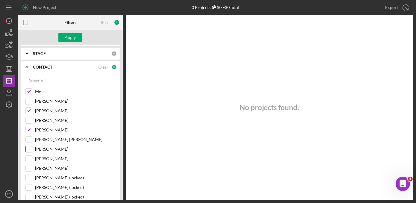
click at [28, 148] on input "[PERSON_NAME]" at bounding box center [29, 149] width 6 height 6
checkbox input "true"
click at [67, 39] on div "Apply" at bounding box center [70, 37] width 11 height 9
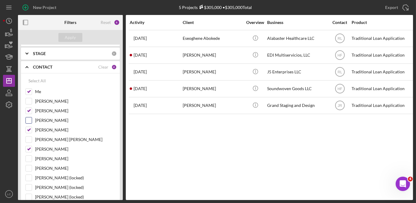
click at [28, 119] on input "[PERSON_NAME]" at bounding box center [29, 120] width 6 height 6
checkbox input "true"
click at [67, 37] on div "Apply" at bounding box center [70, 37] width 11 height 9
click at [29, 136] on input "[PERSON_NAME] [PERSON_NAME]" at bounding box center [29, 139] width 6 height 6
checkbox input "true"
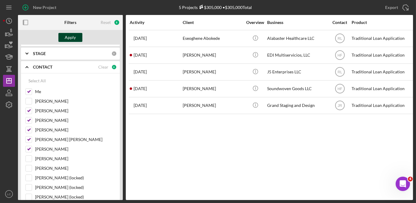
click at [64, 39] on button "Apply" at bounding box center [70, 37] width 24 height 9
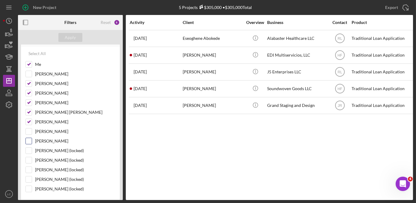
click at [32, 138] on div at bounding box center [28, 141] width 7 height 7
click at [29, 139] on input "[PERSON_NAME]" at bounding box center [29, 141] width 6 height 6
click at [70, 37] on div "Apply" at bounding box center [70, 37] width 11 height 9
click at [27, 138] on input "[PERSON_NAME]" at bounding box center [29, 141] width 6 height 6
checkbox input "false"
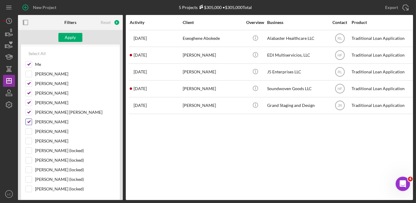
click at [27, 121] on input "[PERSON_NAME]" at bounding box center [29, 122] width 6 height 6
checkbox input "false"
click at [28, 109] on input "[PERSON_NAME] [PERSON_NAME]" at bounding box center [29, 112] width 6 height 6
checkbox input "false"
click at [27, 102] on input "[PERSON_NAME]" at bounding box center [29, 103] width 6 height 6
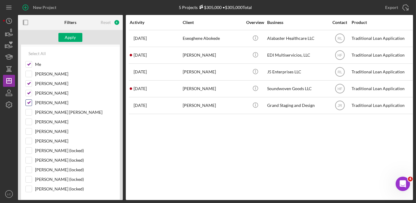
checkbox input "false"
click at [26, 94] on input "[PERSON_NAME]" at bounding box center [29, 93] width 6 height 6
checkbox input "false"
click at [29, 81] on input "[PERSON_NAME]" at bounding box center [29, 84] width 6 height 6
checkbox input "false"
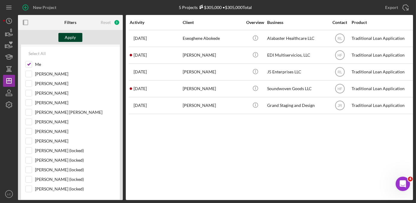
click at [72, 37] on div "Apply" at bounding box center [70, 37] width 11 height 9
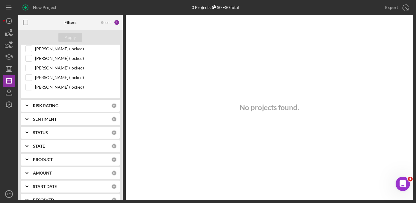
scroll to position [218, 0]
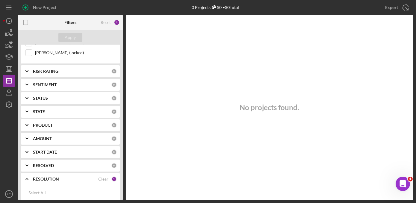
click at [29, 164] on icon "Icon/Expander" at bounding box center [26, 165] width 15 height 15
click at [25, 163] on icon "Icon/Expander" at bounding box center [26, 165] width 15 height 15
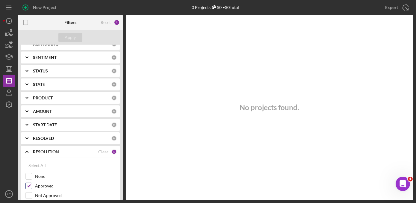
click at [29, 184] on input "Approved" at bounding box center [29, 186] width 6 height 6
click at [75, 35] on div "Apply" at bounding box center [70, 37] width 11 height 9
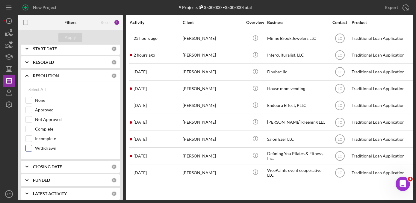
scroll to position [321, 0]
click at [29, 108] on input "Approved" at bounding box center [29, 110] width 6 height 6
checkbox input "true"
click at [72, 40] on div "Apply" at bounding box center [70, 37] width 11 height 9
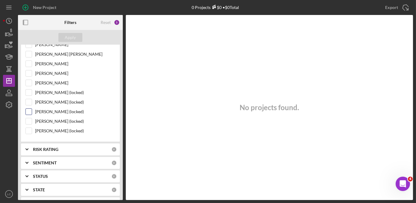
scroll to position [103, 0]
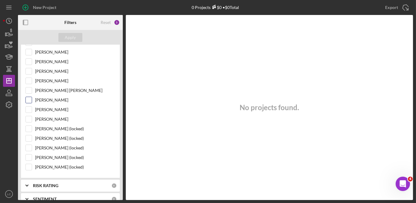
click at [29, 98] on input "[PERSON_NAME]" at bounding box center [29, 100] width 6 height 6
checkbox input "true"
click at [28, 90] on input "[PERSON_NAME] [PERSON_NAME]" at bounding box center [29, 90] width 6 height 6
checkbox input "true"
click at [29, 78] on input "[PERSON_NAME]" at bounding box center [29, 81] width 6 height 6
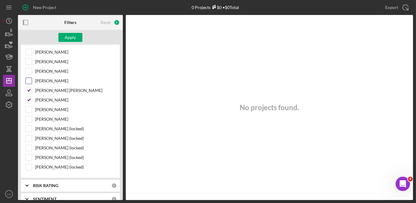
checkbox input "true"
click at [28, 70] on input "[PERSON_NAME]" at bounding box center [29, 71] width 6 height 6
checkbox input "true"
click at [28, 64] on div "[PERSON_NAME]" at bounding box center [70, 63] width 90 height 10
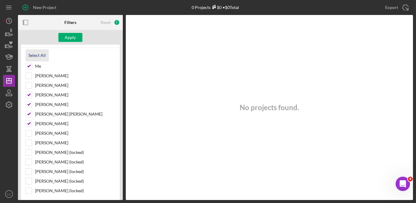
scroll to position [49, 0]
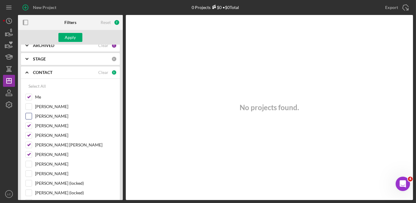
click at [29, 116] on input "[PERSON_NAME]" at bounding box center [29, 116] width 6 height 6
checkbox input "true"
click at [70, 37] on div "Apply" at bounding box center [70, 37] width 11 height 9
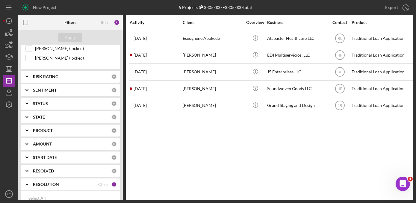
scroll to position [239, 0]
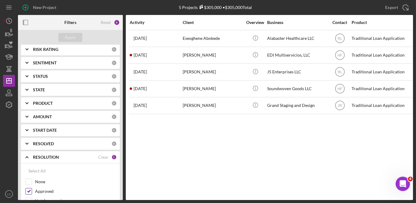
click at [29, 189] on input "Approved" at bounding box center [29, 191] width 6 height 6
checkbox input "false"
click at [73, 39] on div "Apply" at bounding box center [70, 37] width 11 height 9
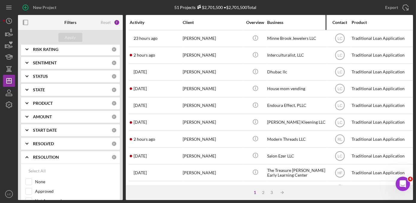
click at [277, 21] on div "Business" at bounding box center [297, 22] width 60 height 5
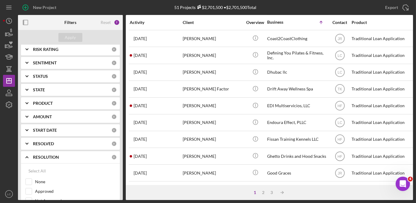
scroll to position [190, 0]
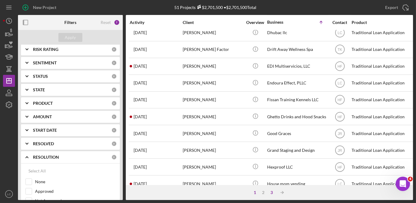
click at [270, 192] on div "3" at bounding box center [272, 192] width 8 height 5
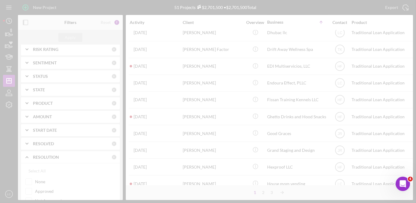
scroll to position [0, 0]
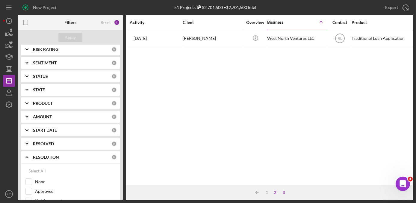
click at [274, 192] on div "2" at bounding box center [275, 192] width 8 height 5
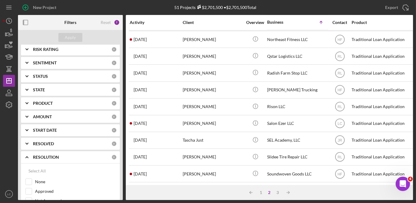
scroll to position [136, 0]
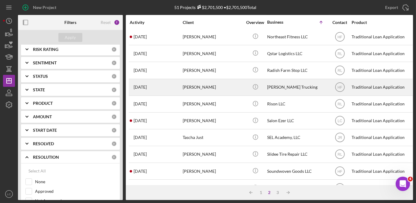
click at [229, 90] on div "[PERSON_NAME]" at bounding box center [213, 87] width 60 height 16
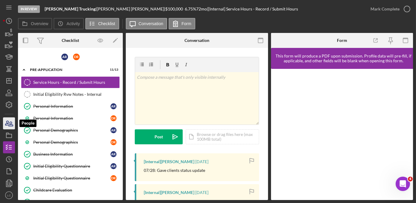
click at [4, 124] on icon "button" at bounding box center [8, 123] width 15 height 15
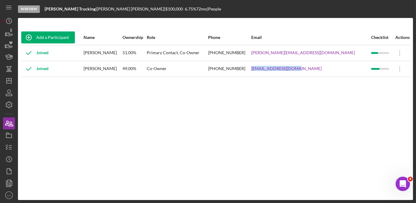
drag, startPoint x: 337, startPoint y: 69, endPoint x: 286, endPoint y: 75, distance: 51.3
click at [286, 75] on tr "Joined [PERSON_NAME] 49.00% Co-Owner [PHONE_NUMBER] [EMAIL_ADDRESS][DOMAIN_NAME…" at bounding box center [215, 69] width 389 height 16
drag, startPoint x: 286, startPoint y: 75, endPoint x: 289, endPoint y: 70, distance: 6.2
copy tr "[EMAIL_ADDRESS][DOMAIN_NAME]"
